Goal: Task Accomplishment & Management: Manage account settings

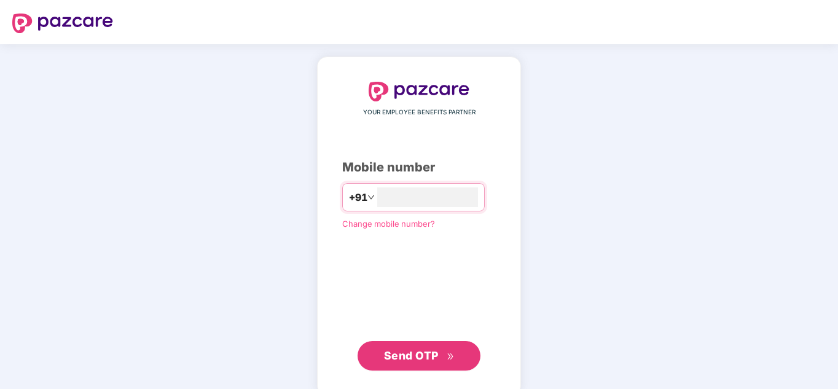
type input "**********"
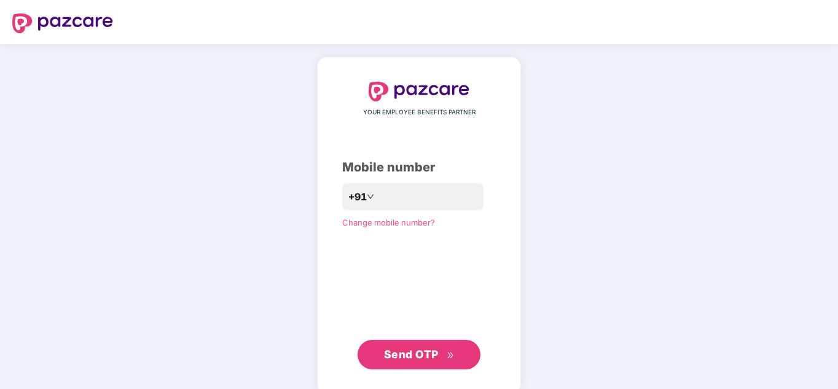
click at [430, 342] on button "Send OTP" at bounding box center [419, 354] width 123 height 29
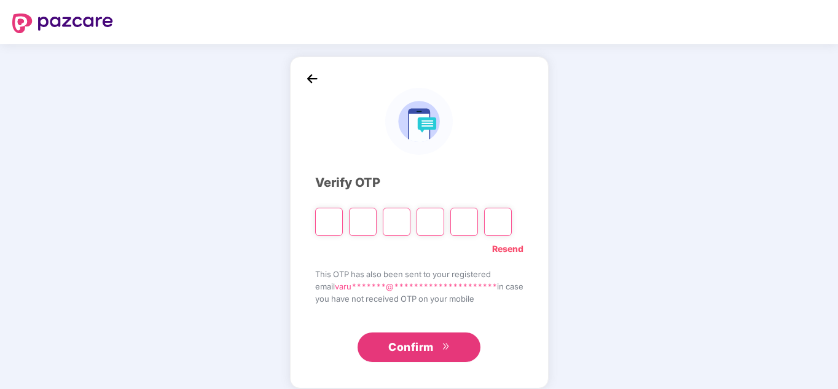
type input "*"
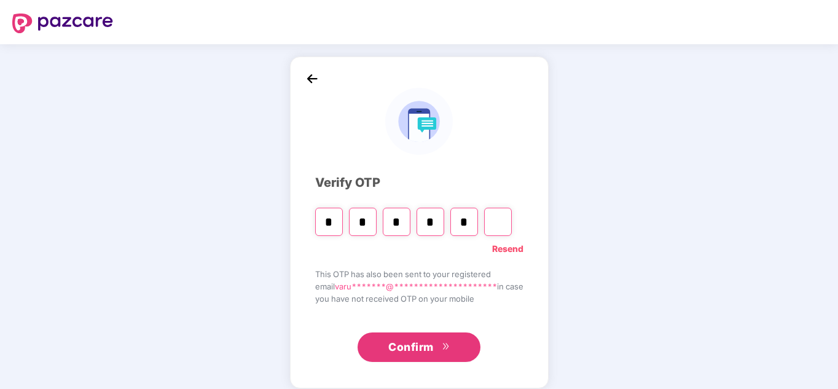
type input "*"
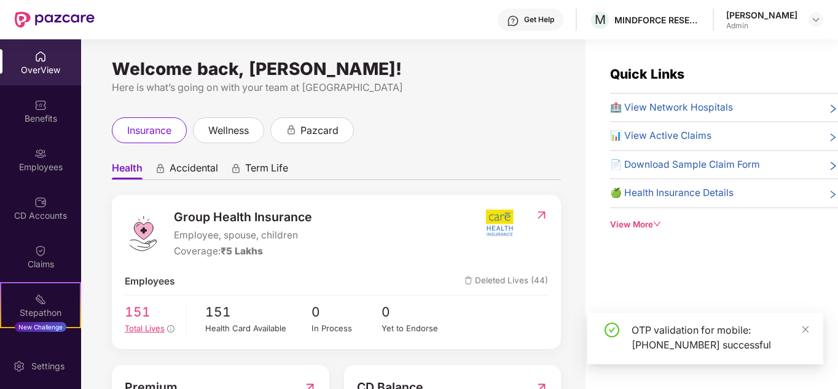
click at [152, 321] on span "151" at bounding box center [151, 312] width 53 height 20
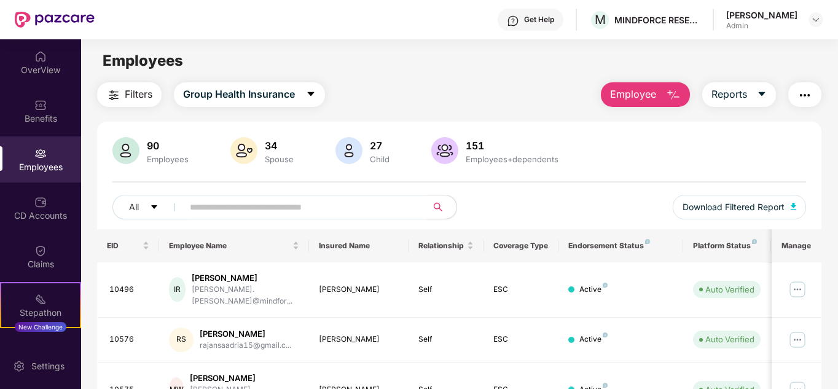
click at [310, 206] on input "text" at bounding box center [300, 207] width 221 height 18
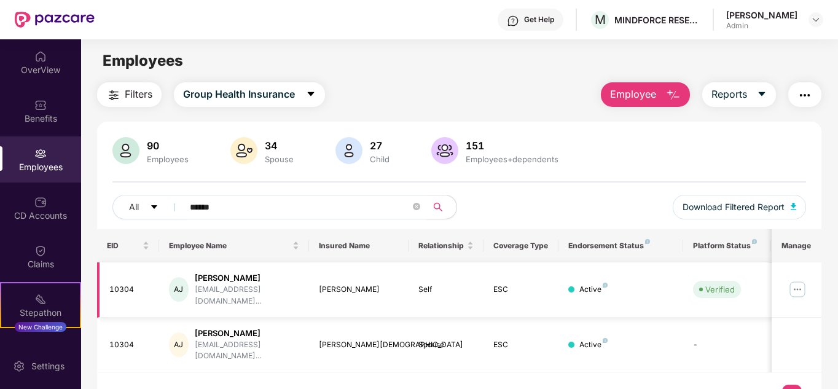
type input "******"
click at [222, 289] on div "arushijain.18@gmail.co..." at bounding box center [247, 295] width 104 height 23
click at [215, 277] on div "Arushi Jain" at bounding box center [247, 278] width 104 height 12
click at [798, 287] on img at bounding box center [798, 290] width 20 height 20
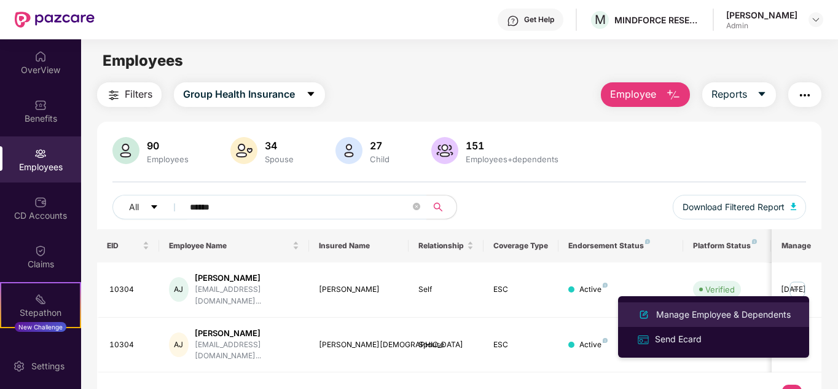
click at [764, 309] on div "Manage Employee & Dependents" at bounding box center [723, 315] width 139 height 14
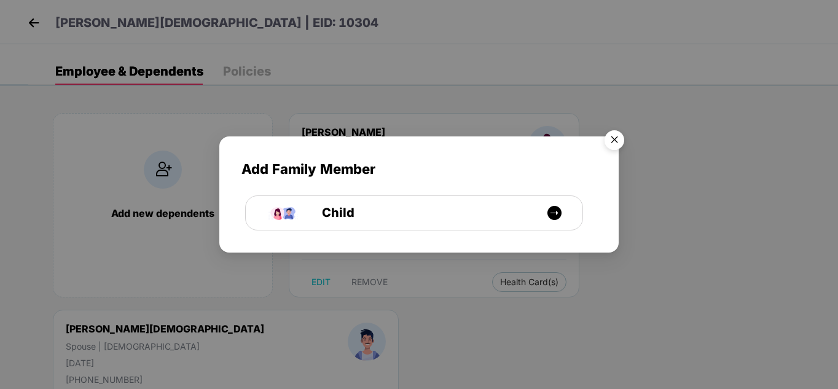
click at [610, 141] on img "Close" at bounding box center [614, 142] width 34 height 34
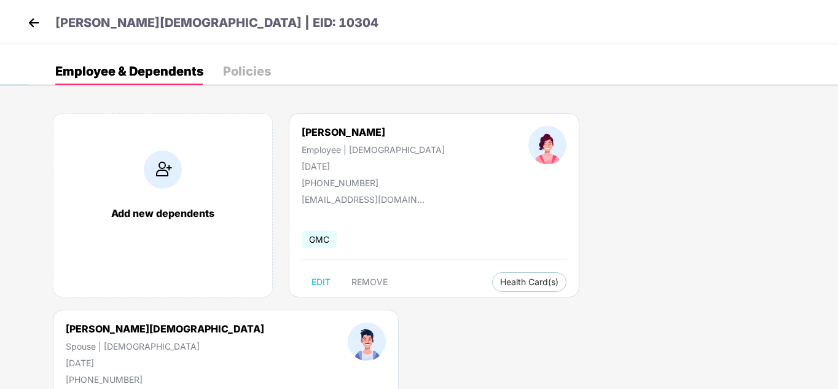
click at [163, 172] on img at bounding box center [163, 170] width 38 height 38
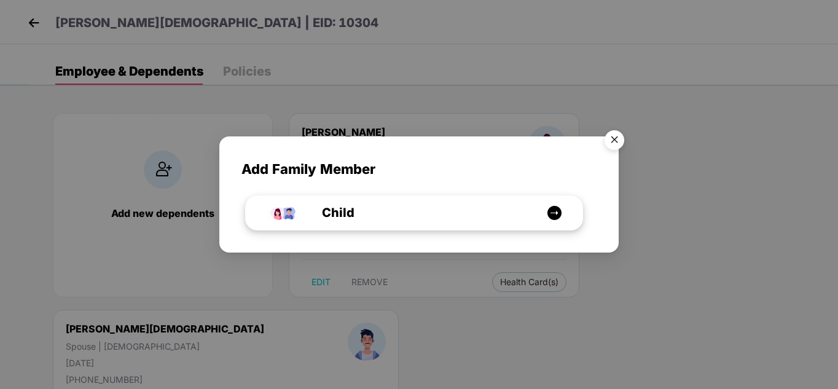
click at [526, 208] on div "Child" at bounding box center [420, 212] width 253 height 19
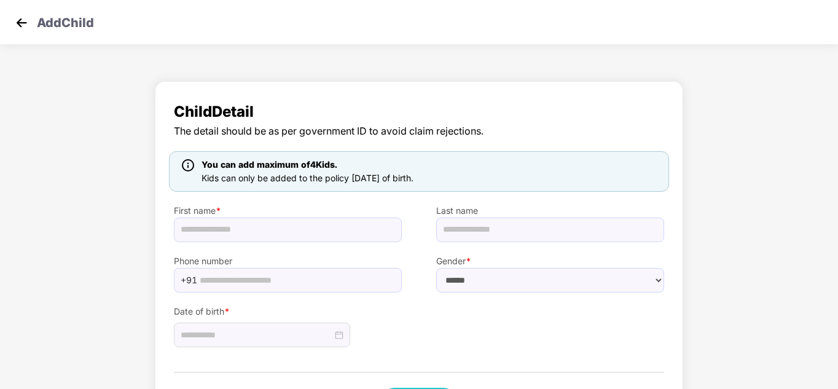
scroll to position [55, 0]
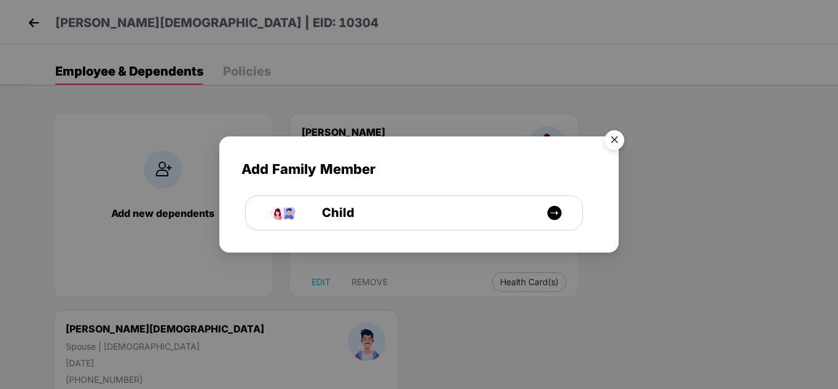
click at [624, 138] on img "Close" at bounding box center [614, 142] width 34 height 34
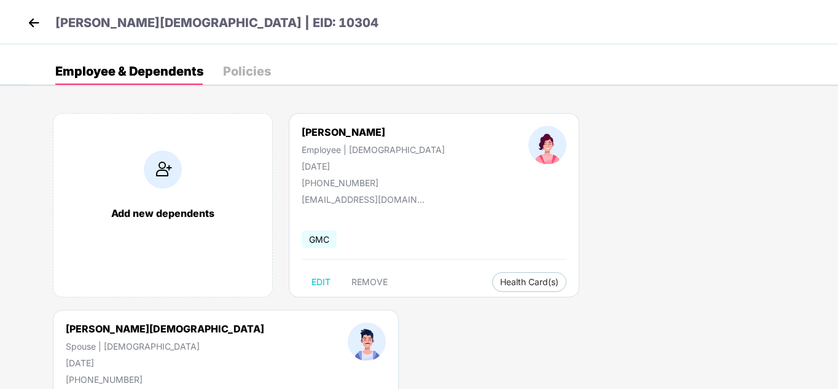
click at [35, 26] on img at bounding box center [34, 23] width 18 height 18
